Goal: Find specific page/section: Find specific page/section

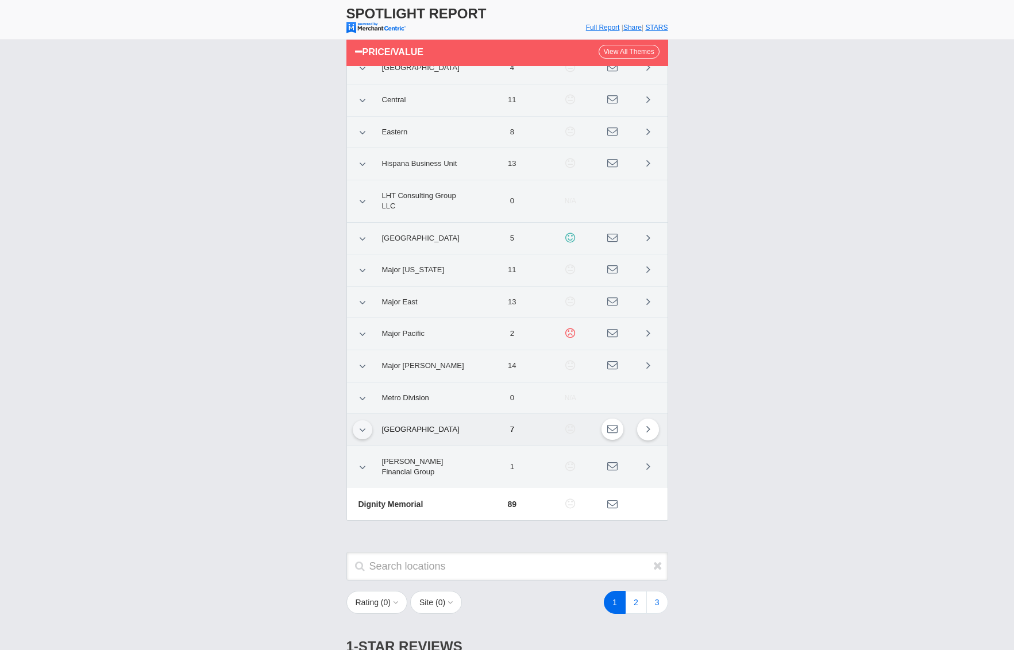
scroll to position [131, 0]
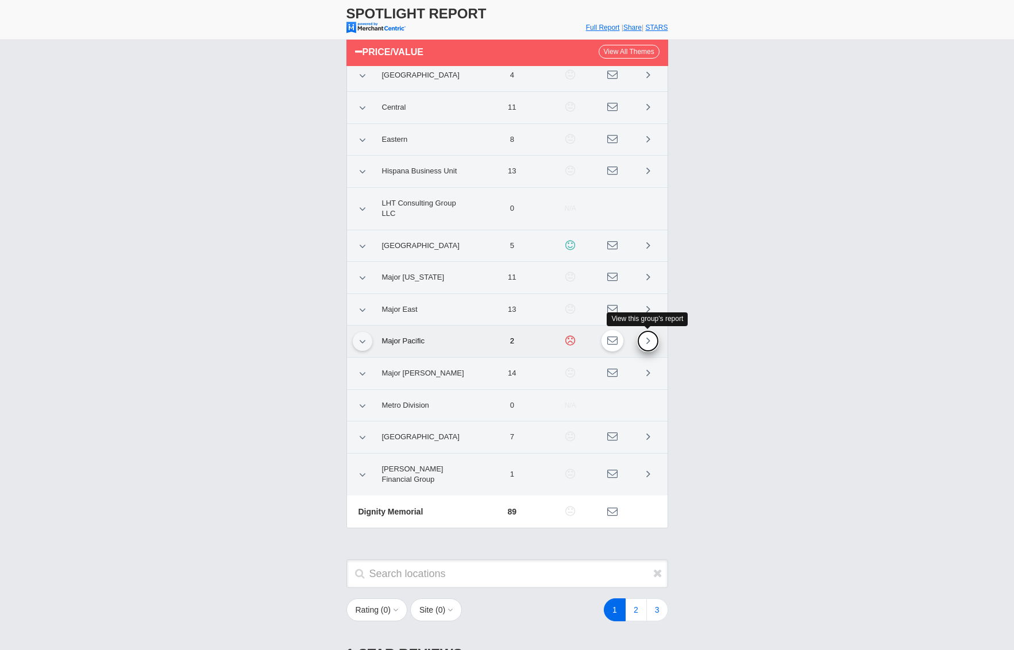
click at [651, 340] on link at bounding box center [648, 341] width 22 height 22
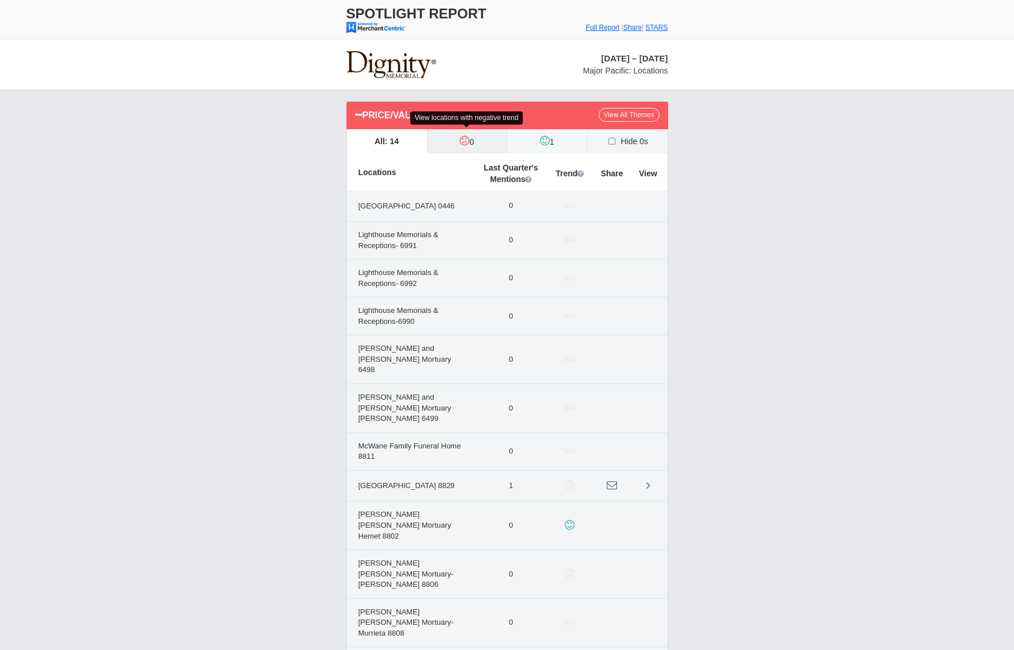
click at [472, 149] on label "0" at bounding box center [467, 141] width 80 height 24
click at [0, 0] on input "0" at bounding box center [0, 0] width 0 height 0
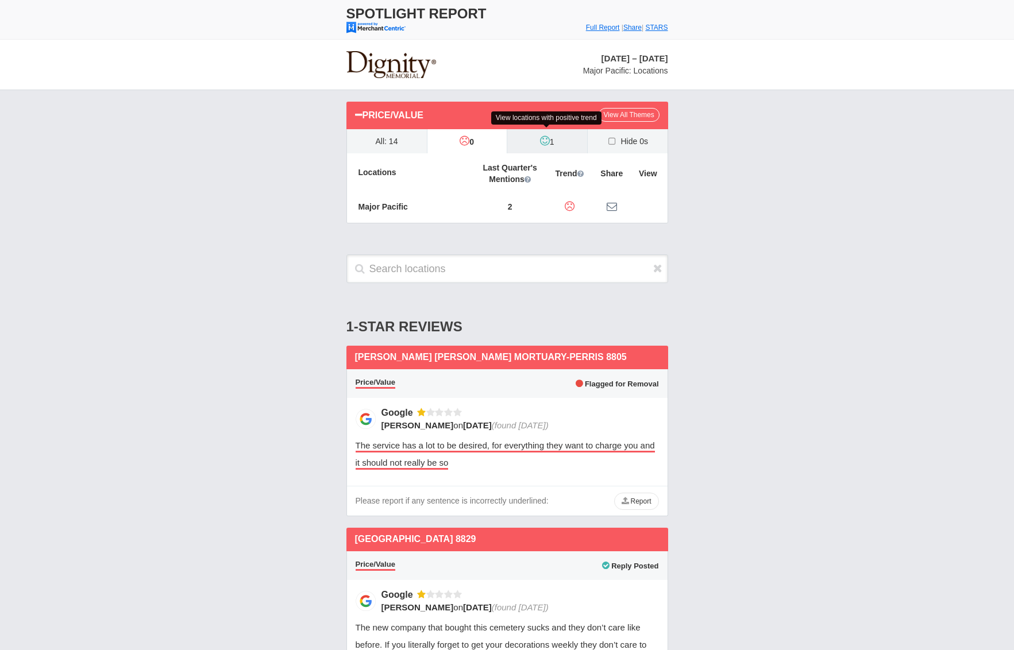
click at [526, 137] on label "1" at bounding box center [547, 141] width 80 height 24
click at [0, 0] on input "1" at bounding box center [0, 0] width 0 height 0
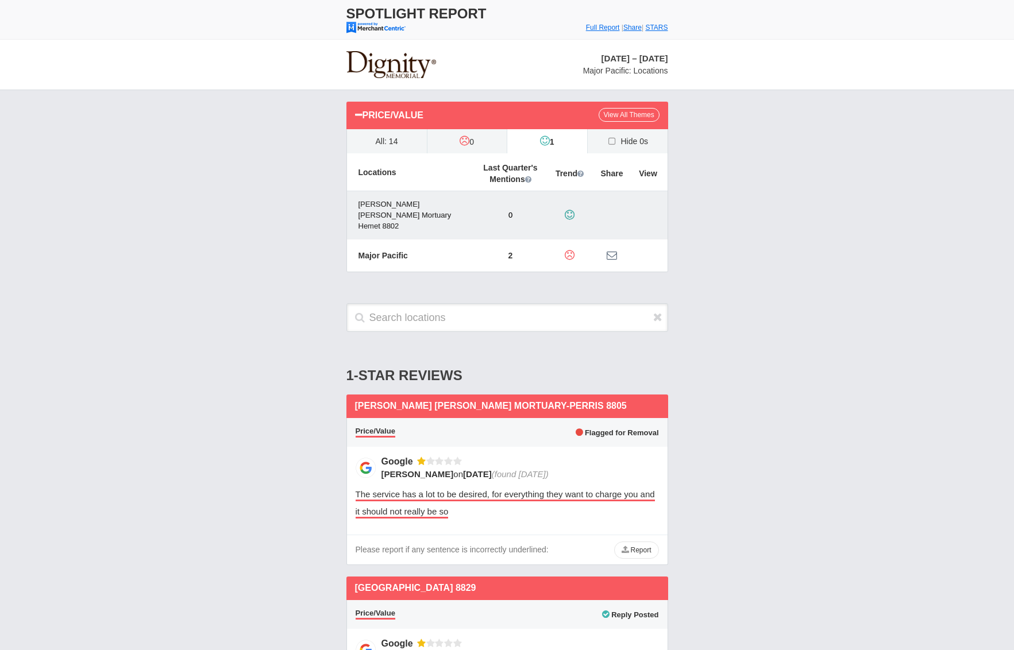
click at [487, 219] on td "0" at bounding box center [511, 215] width 68 height 49
click at [360, 115] on icon at bounding box center [358, 114] width 7 height 9
click at [647, 117] on link "View All Themes" at bounding box center [629, 115] width 61 height 14
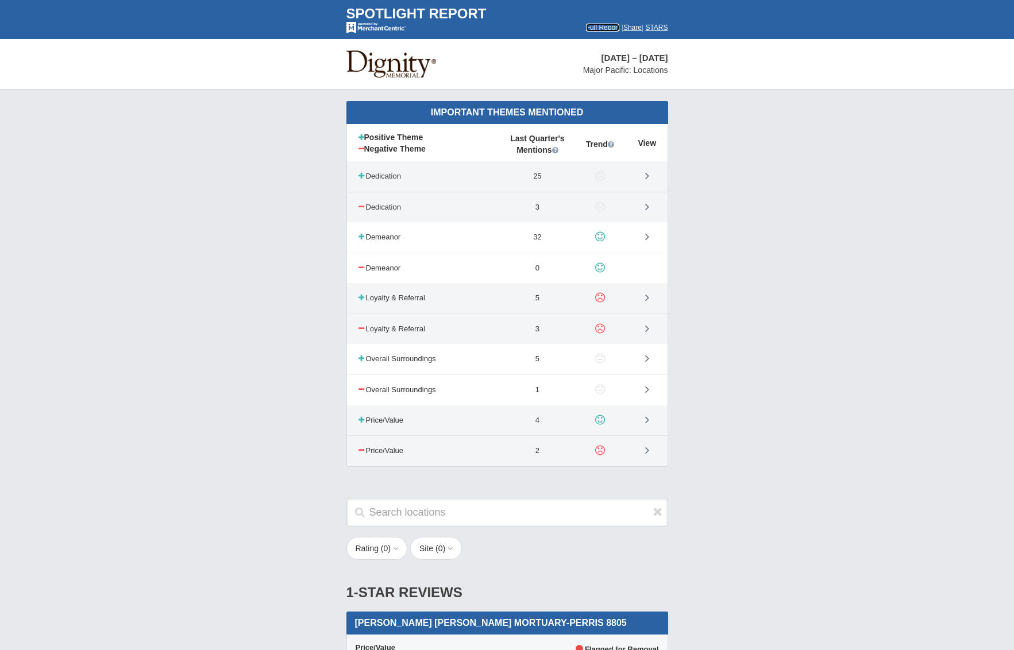
click at [595, 27] on font "Full Report" at bounding box center [603, 28] width 34 height 8
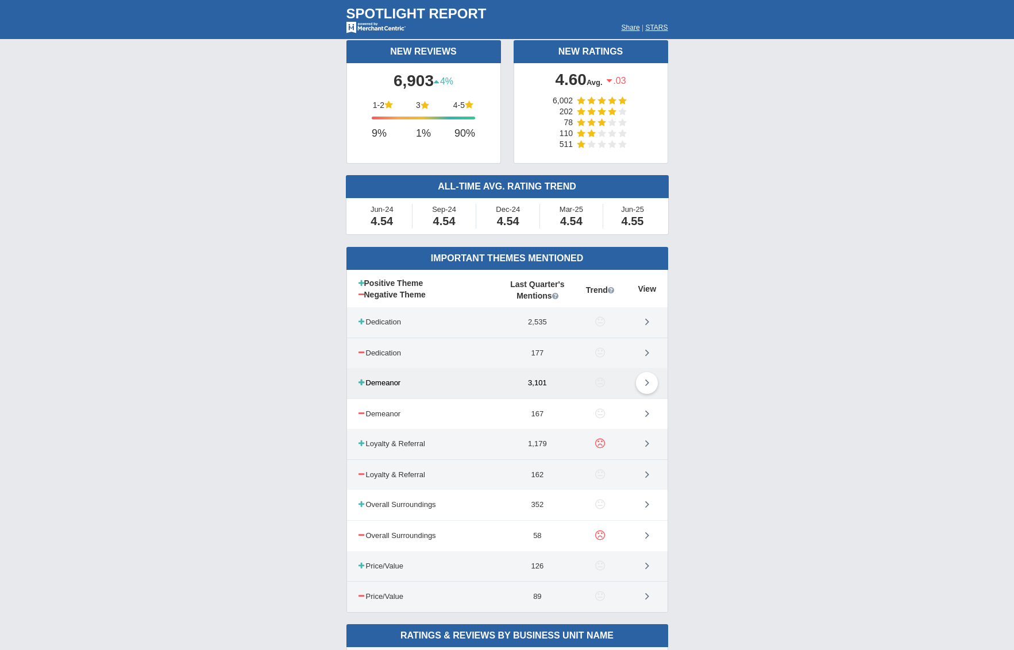
scroll to position [125, 0]
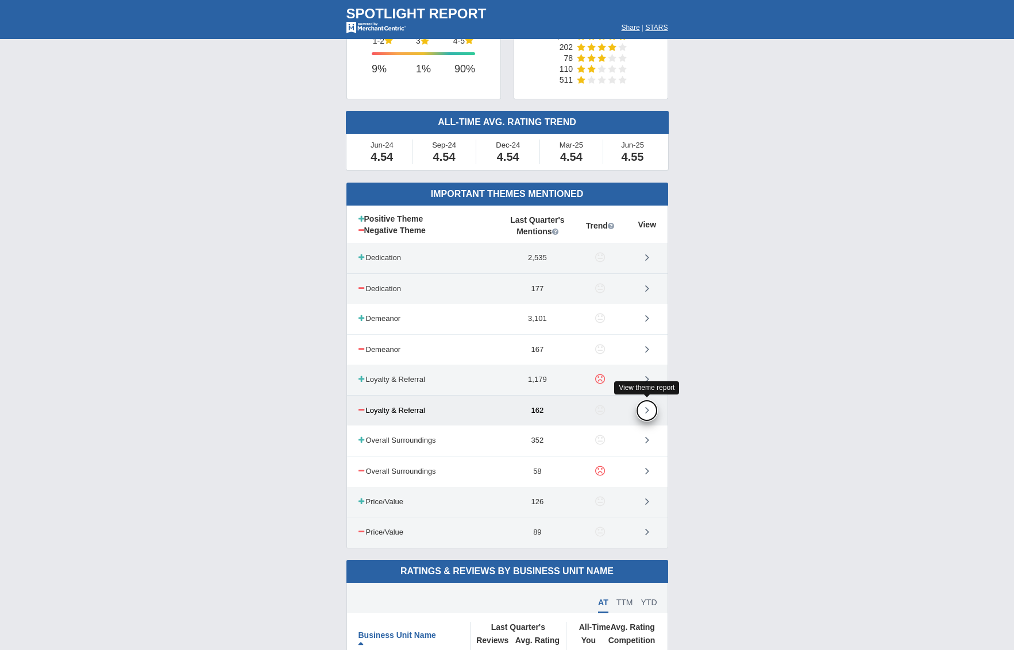
click at [649, 408] on icon at bounding box center [647, 409] width 4 height 11
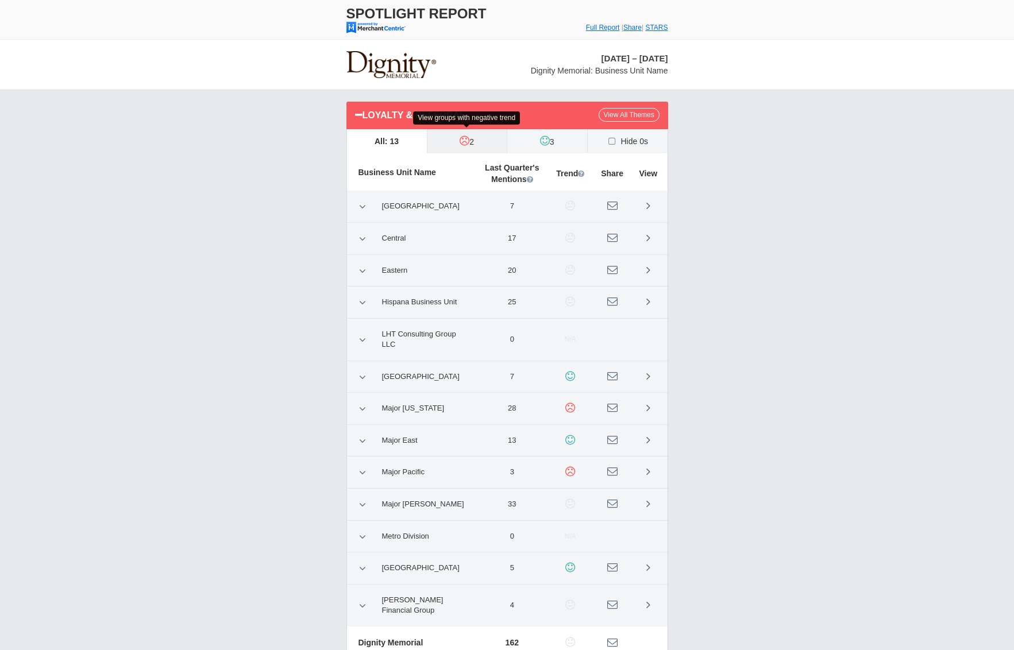
click at [476, 147] on label "2" at bounding box center [467, 141] width 80 height 24
click at [0, 0] on input "2" at bounding box center [0, 0] width 0 height 0
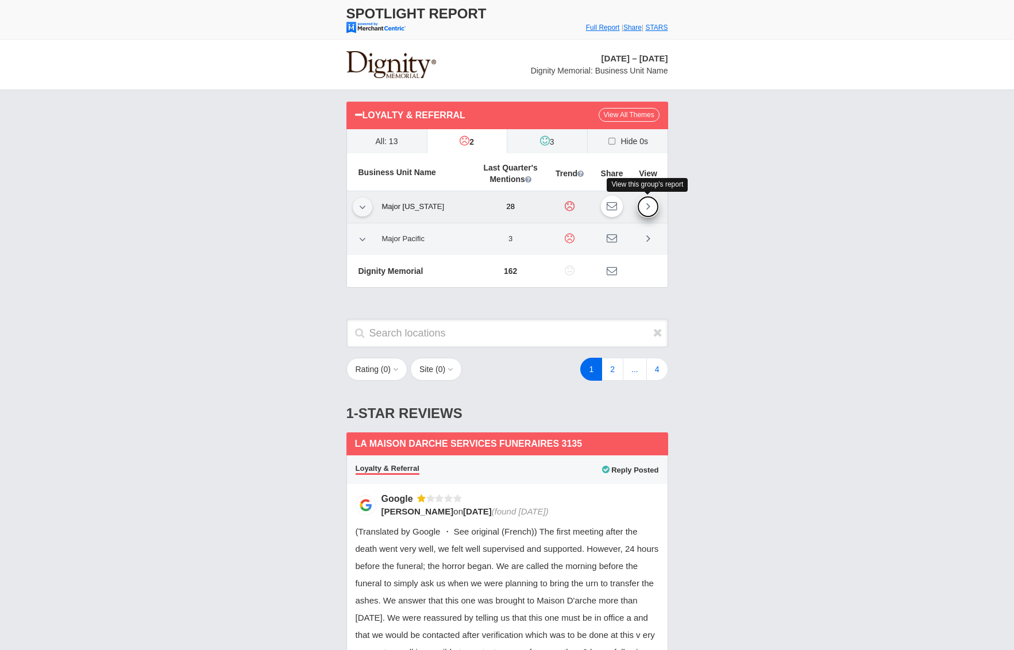
click at [654, 208] on link at bounding box center [648, 207] width 22 height 22
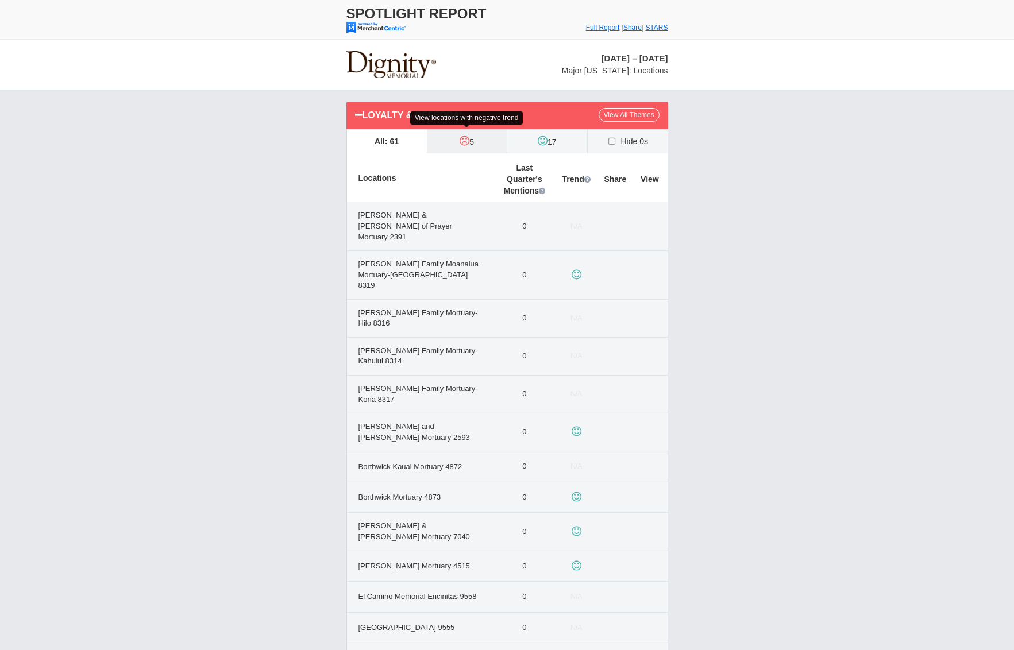
click at [479, 141] on label "5" at bounding box center [467, 141] width 80 height 24
click at [0, 0] on input "5" at bounding box center [0, 0] width 0 height 0
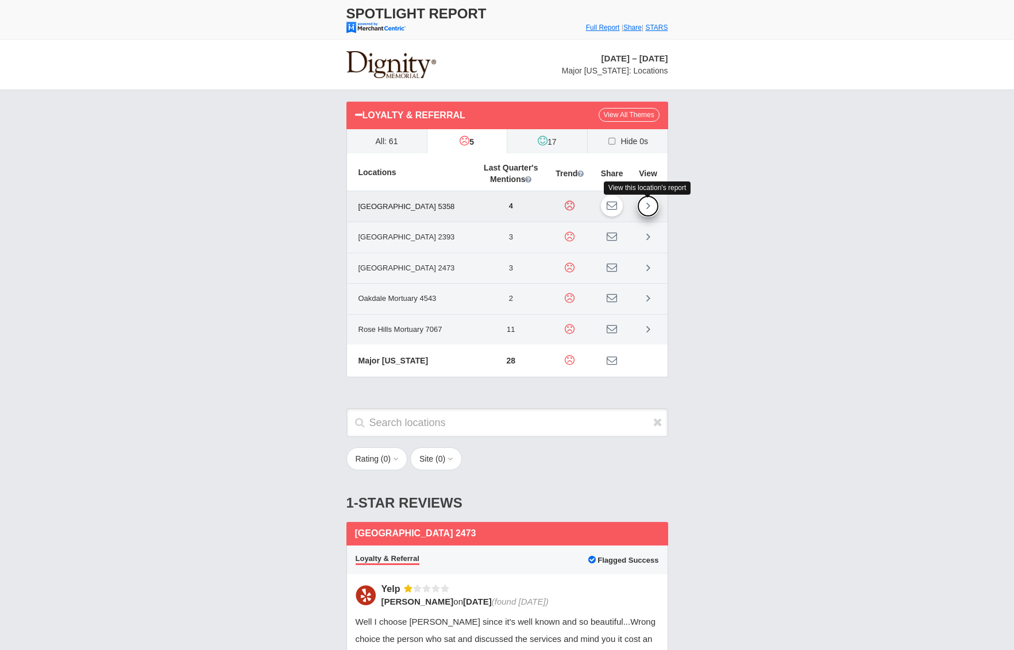
click at [655, 212] on link at bounding box center [648, 206] width 22 height 22
click at [651, 248] on link at bounding box center [648, 237] width 22 height 22
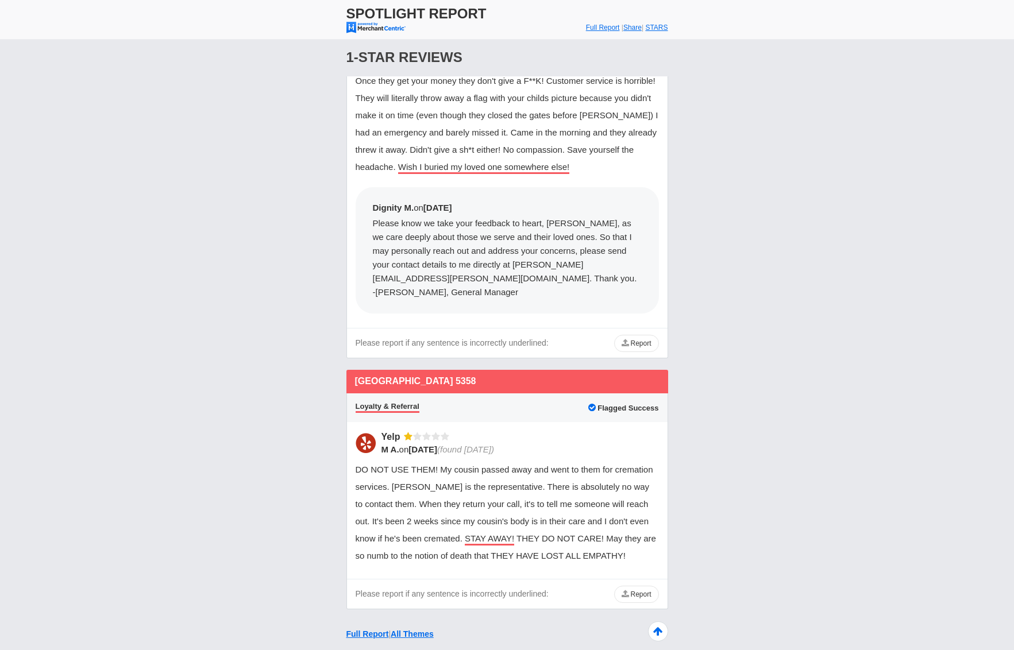
scroll to position [1140, 0]
